Goal: Find specific page/section: Find specific page/section

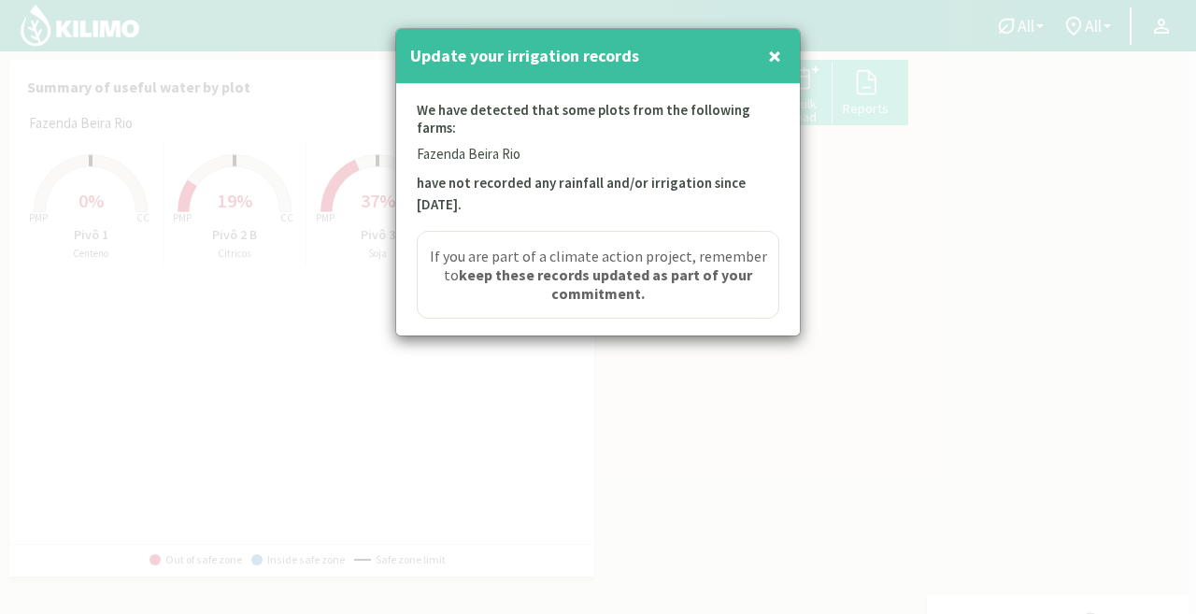
click at [664, 184] on p "have not recorded any rainfall and/or irrigation since [DATE]." at bounding box center [598, 194] width 362 height 43
click at [672, 122] on p "We have detected that some plots from the following farms:" at bounding box center [598, 122] width 362 height 43
click at [786, 54] on div "Update your irrigation records ×" at bounding box center [598, 56] width 404 height 55
click at [777, 47] on span "×" at bounding box center [774, 55] width 13 height 31
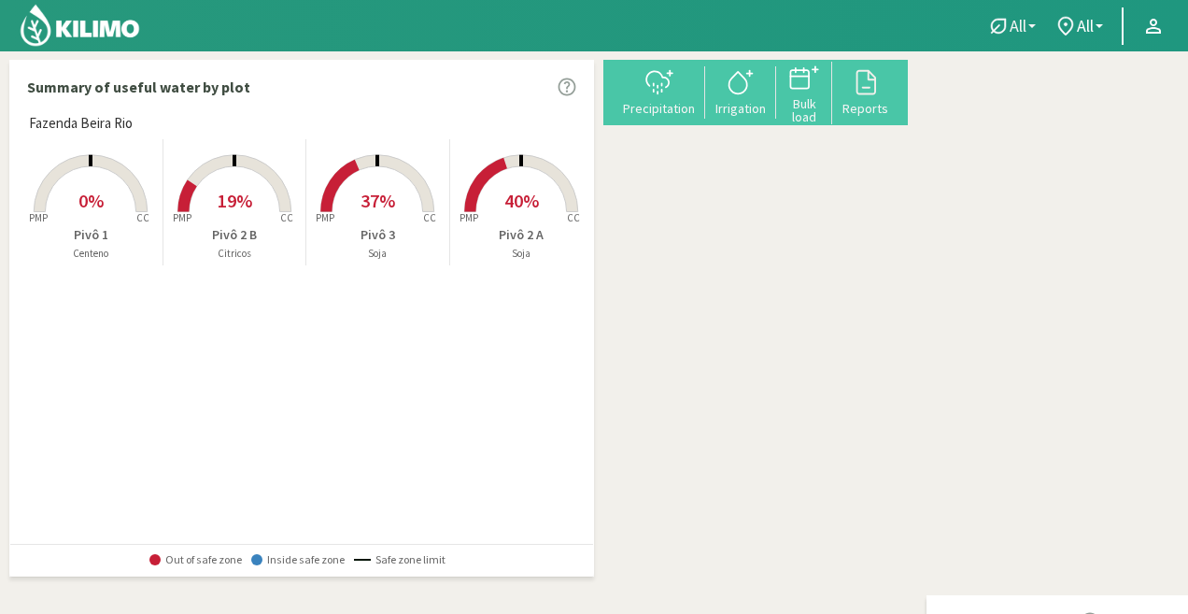
click at [1004, 20] on icon at bounding box center [998, 25] width 15 height 15
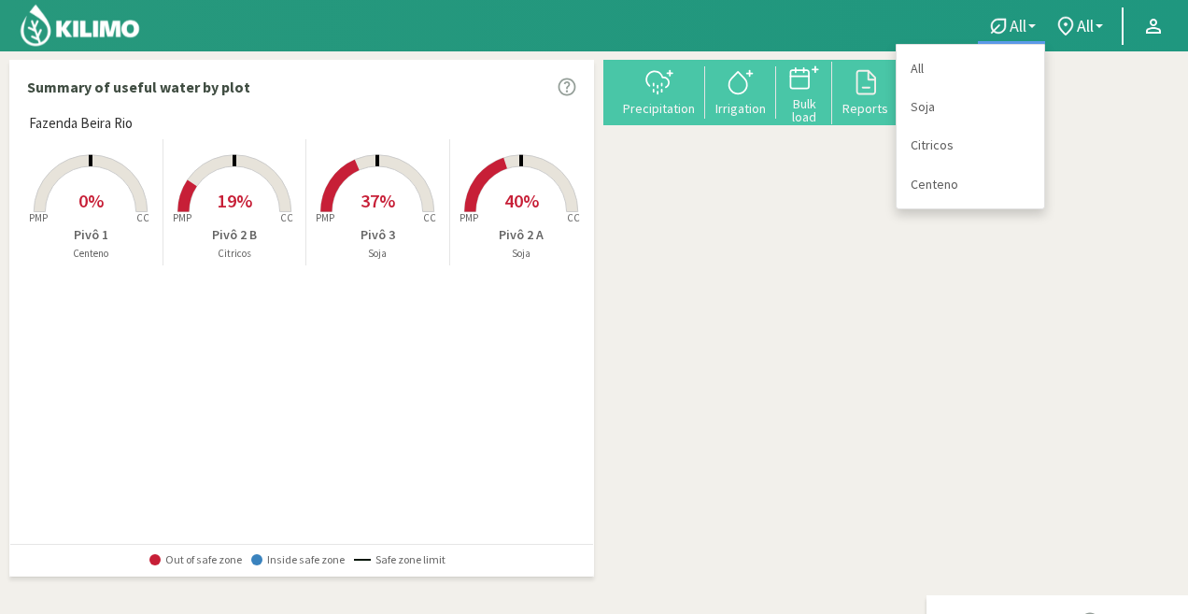
click at [1004, 20] on icon at bounding box center [998, 25] width 15 height 15
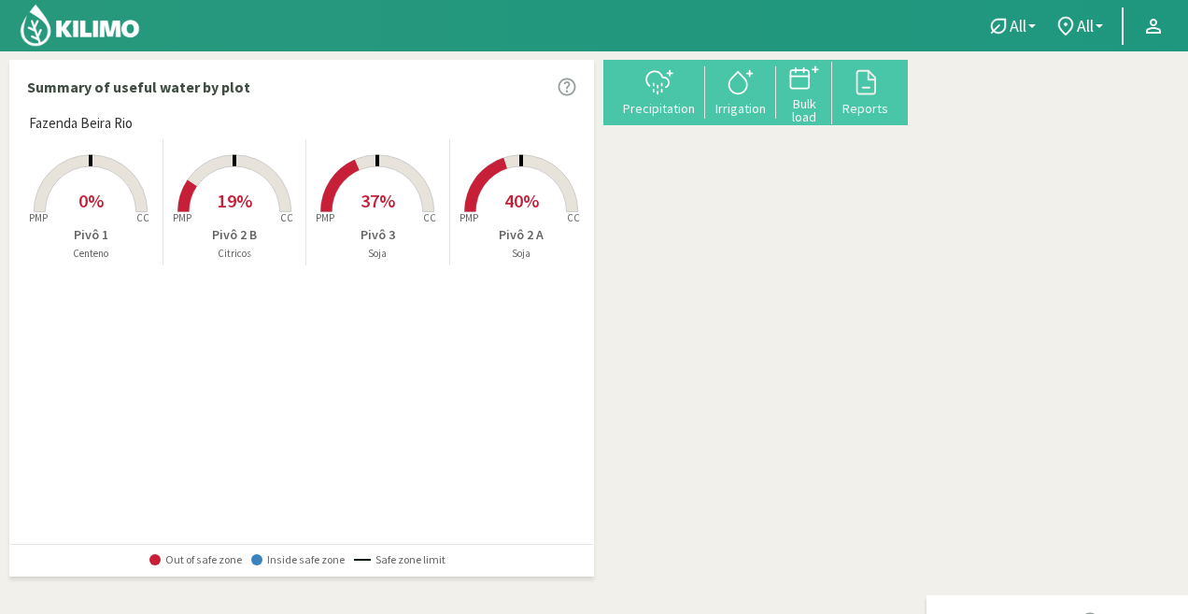
click at [1004, 20] on icon at bounding box center [998, 25] width 15 height 15
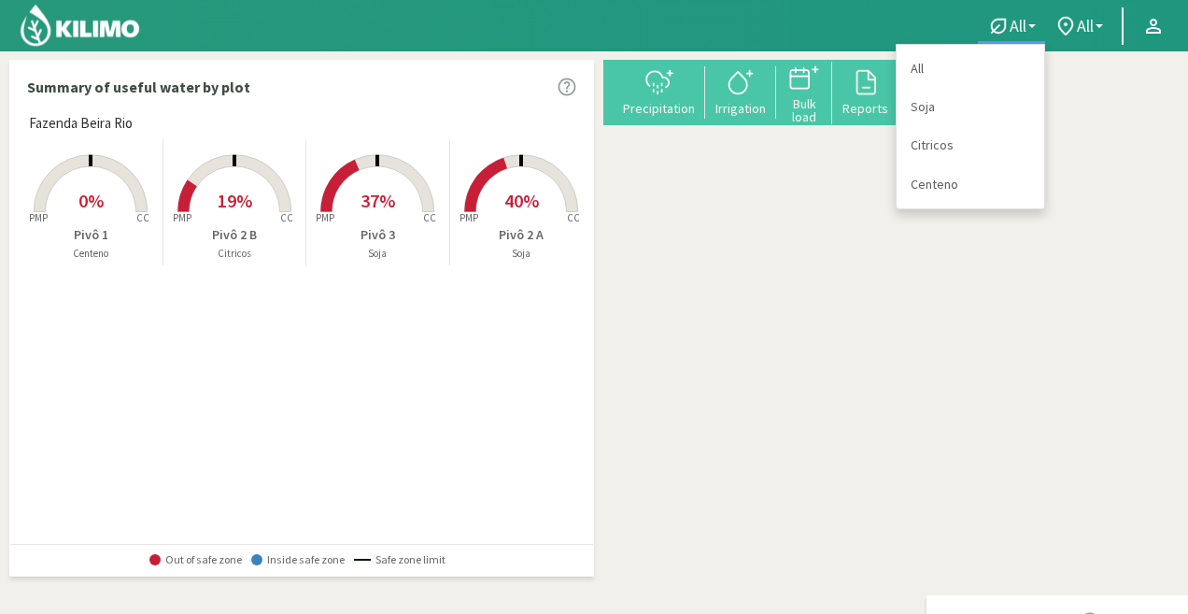
click at [1015, 16] on span "All" at bounding box center [1018, 26] width 17 height 20
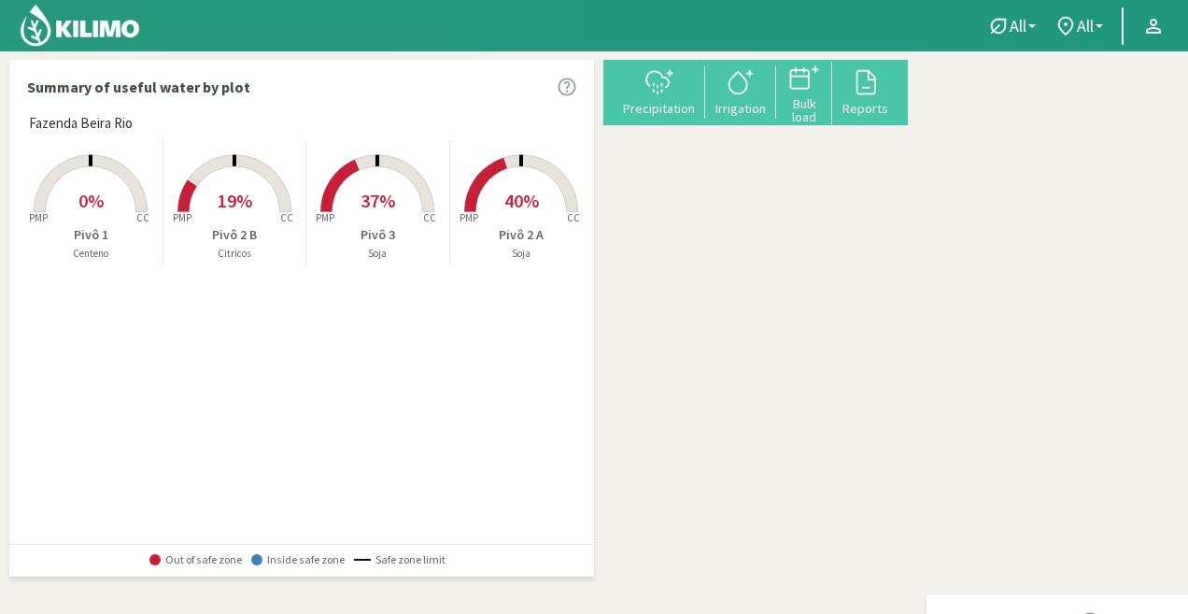
click at [54, 38] on img at bounding box center [80, 25] width 122 height 45
drag, startPoint x: 54, startPoint y: 38, endPoint x: 36, endPoint y: 30, distance: 19.6
click at [54, 38] on img at bounding box center [80, 25] width 122 height 45
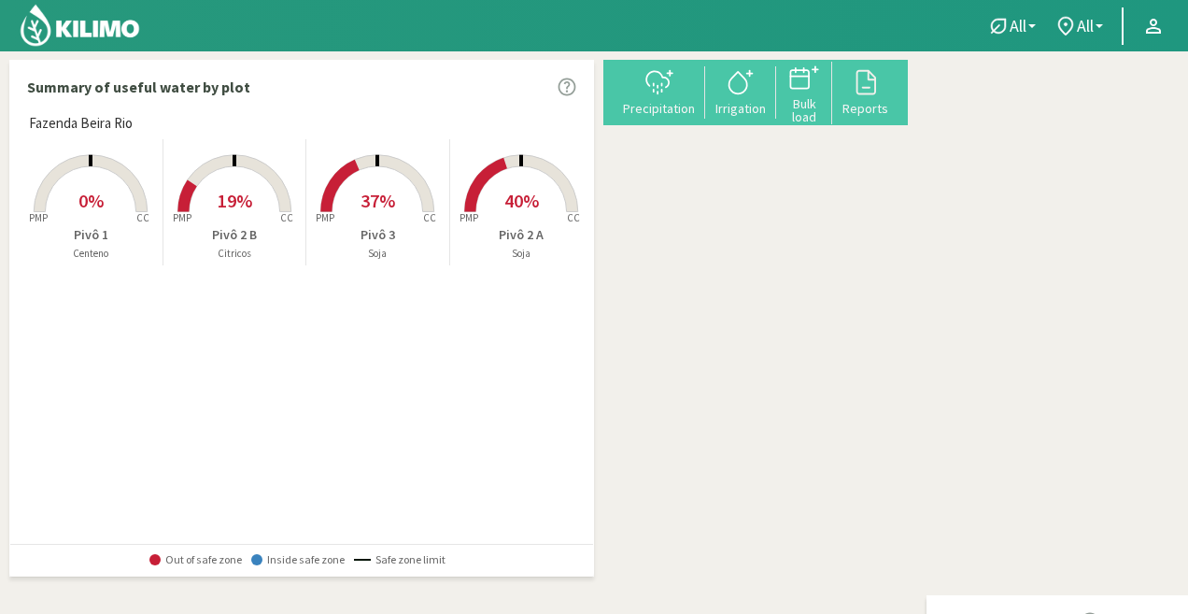
click at [51, 35] on img at bounding box center [80, 25] width 122 height 45
click at [36, 30] on img at bounding box center [80, 25] width 122 height 45
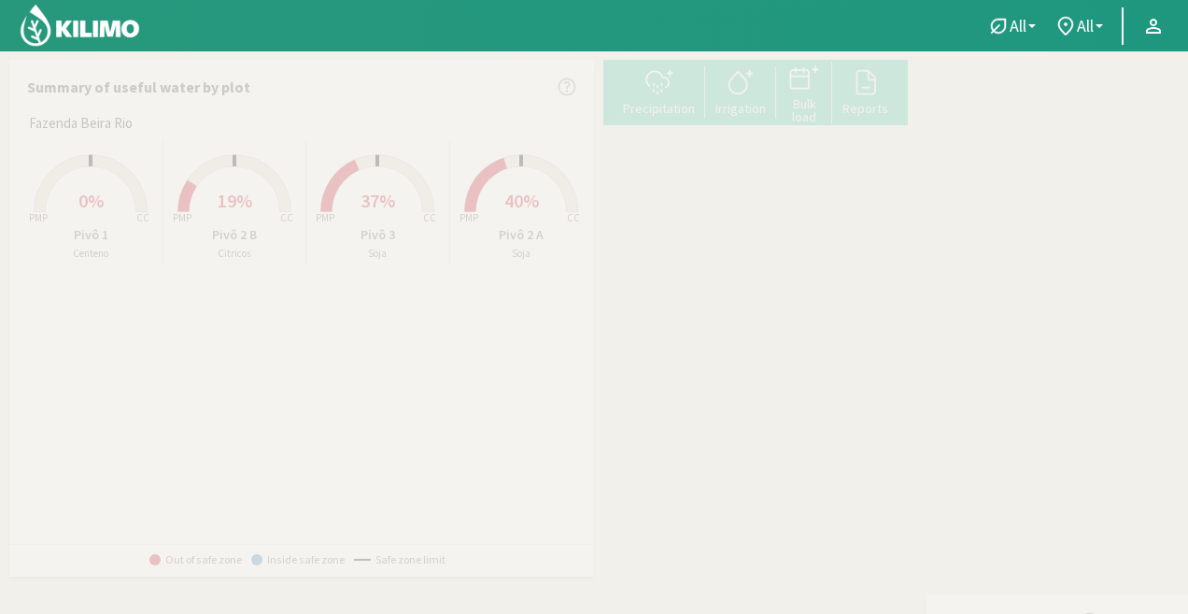
click at [61, 18] on img at bounding box center [80, 25] width 122 height 45
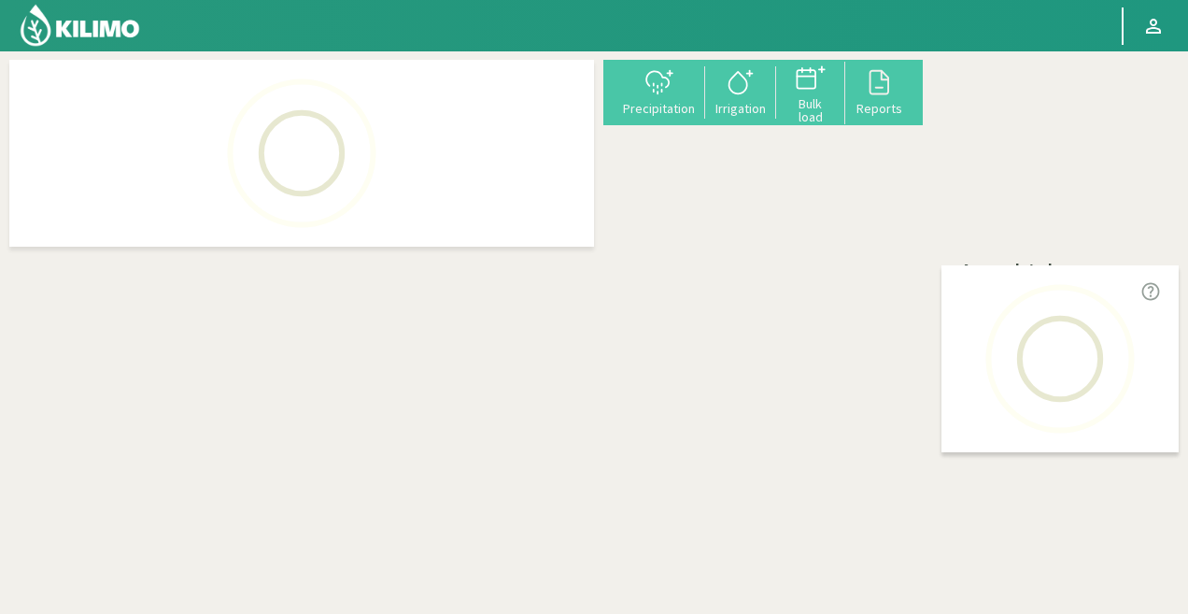
click at [35, 26] on img at bounding box center [80, 25] width 122 height 45
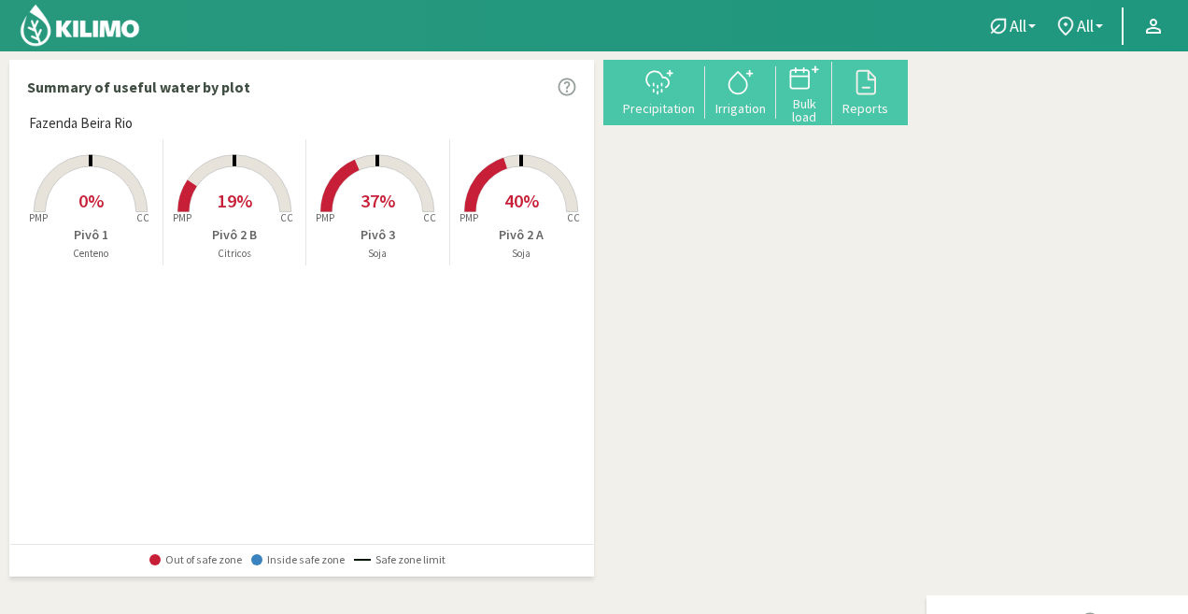
click at [39, 31] on img at bounding box center [80, 25] width 122 height 45
drag, startPoint x: 721, startPoint y: 106, endPoint x: 498, endPoint y: 255, distance: 268.2
click at [498, 255] on p "Soja" at bounding box center [522, 254] width 144 height 16
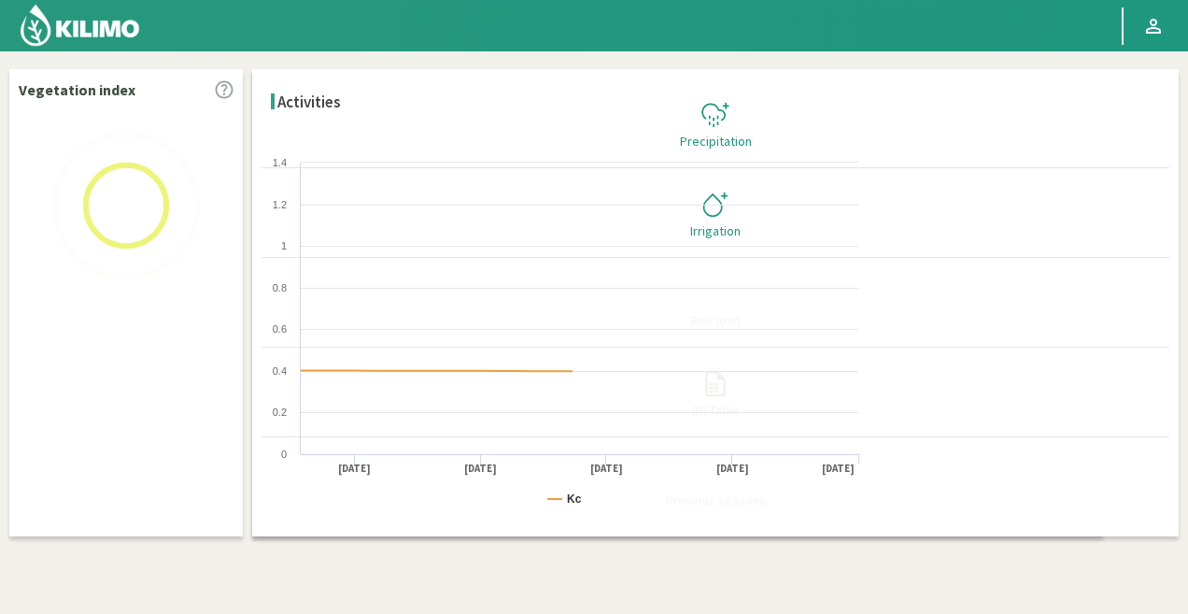
select select "1: Object"
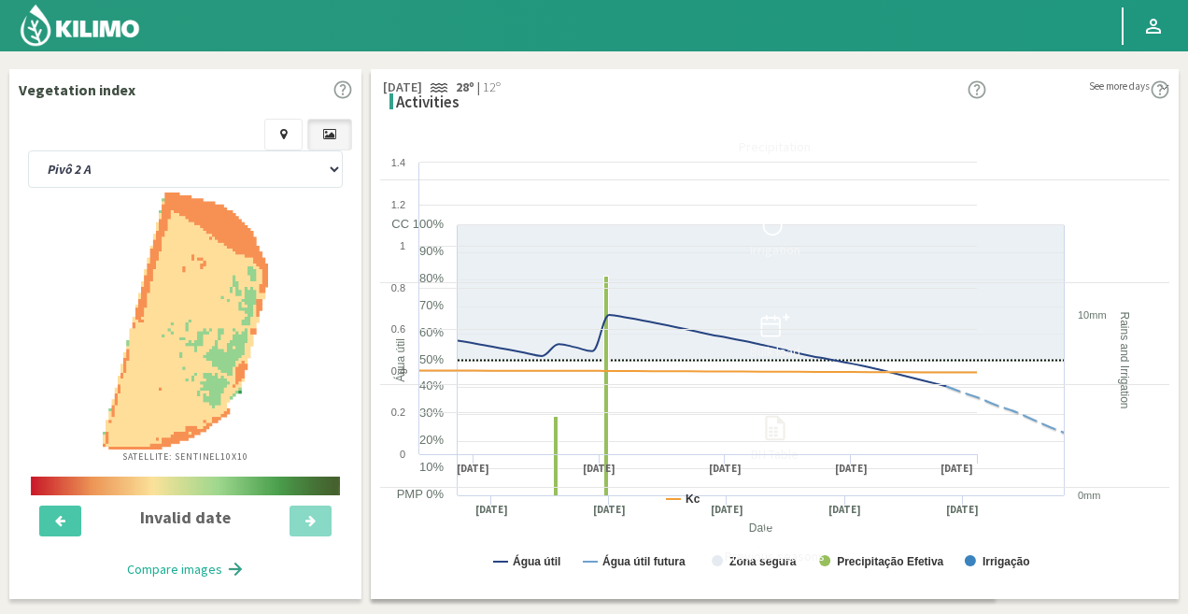
scroll to position [665, 0]
